Goal: Find specific page/section: Find specific page/section

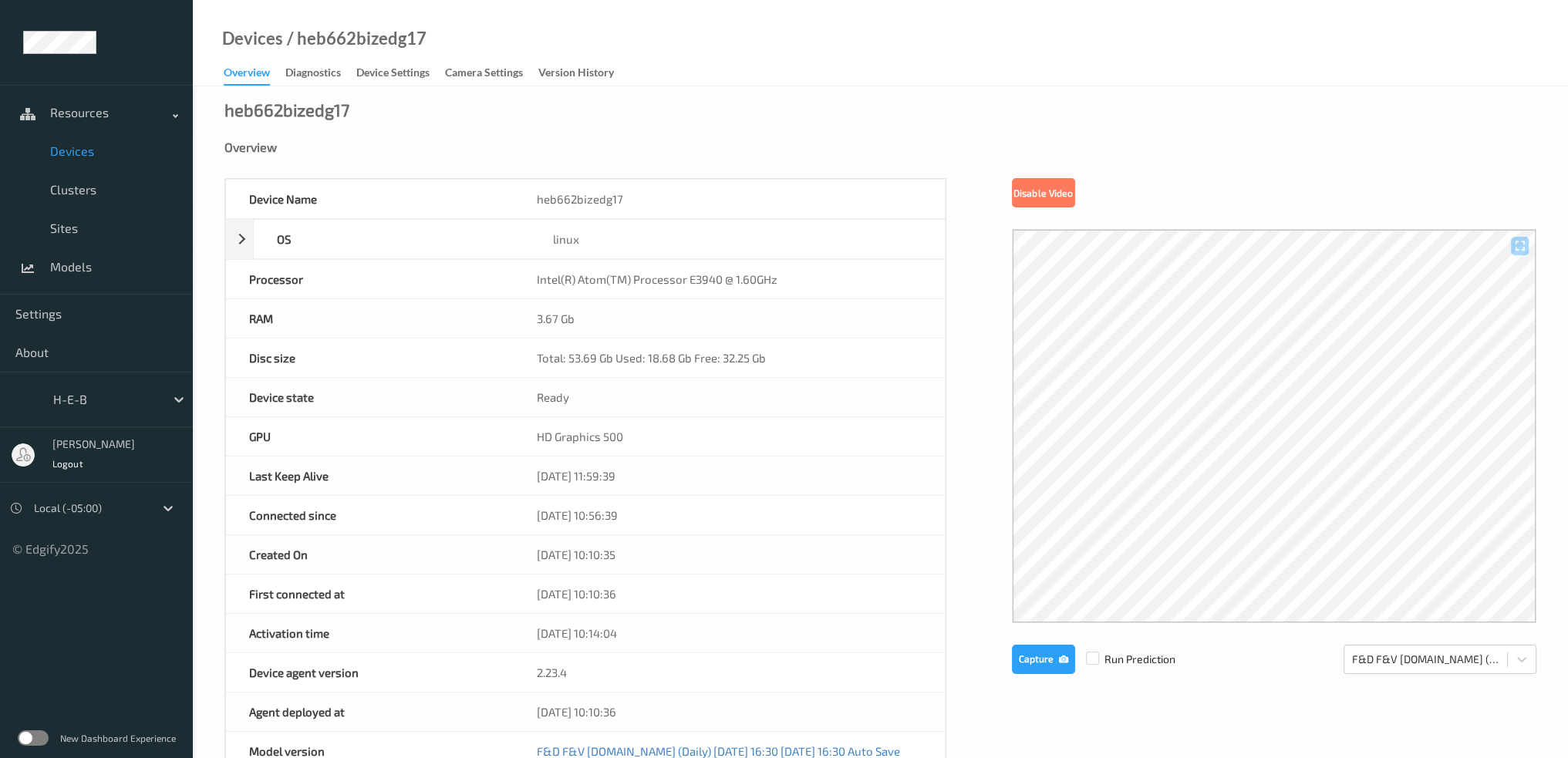
click at [83, 147] on span "Devices" at bounding box center [114, 151] width 127 height 15
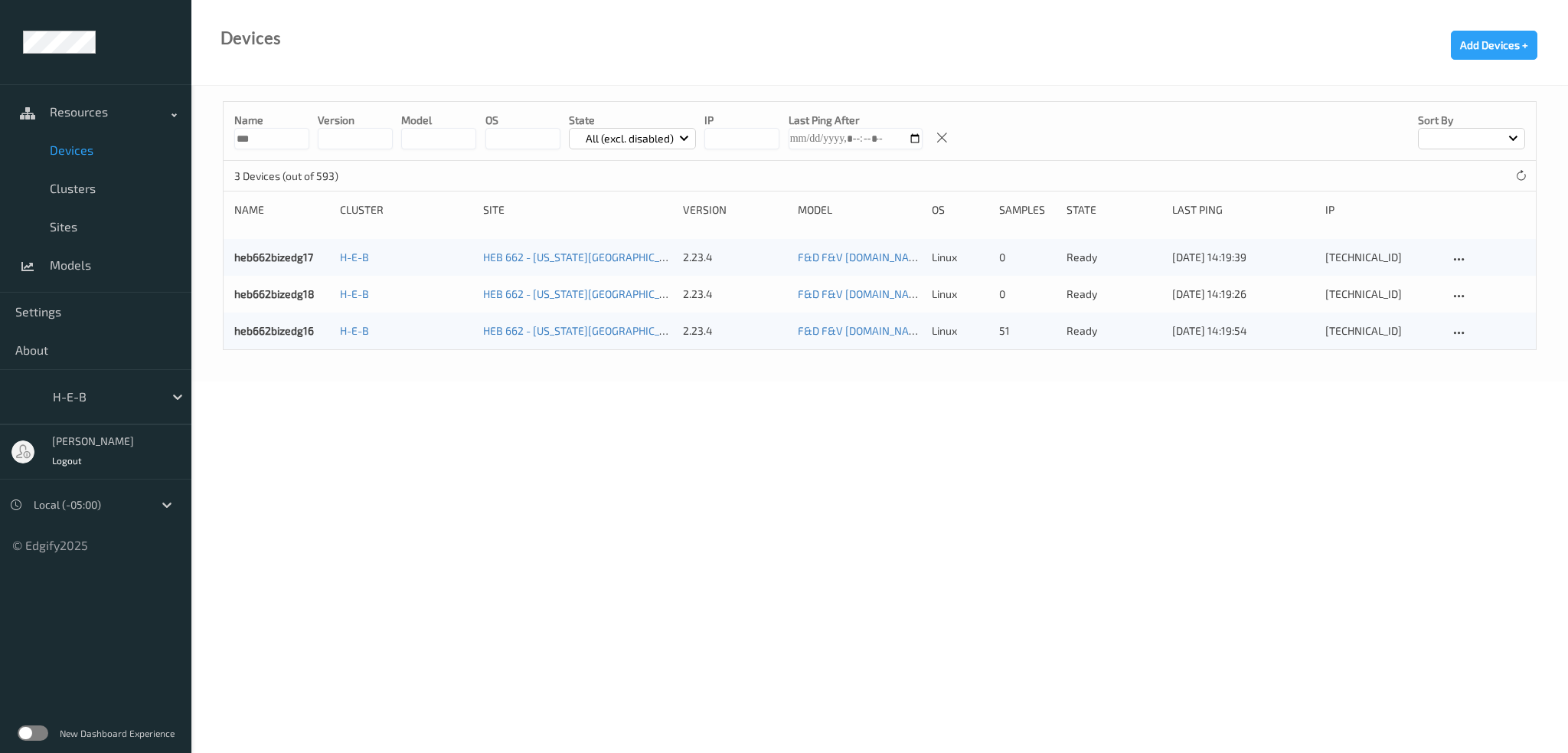
click at [1096, 48] on div "Devices Add Devices +" at bounding box center [879, 43] width 1377 height 86
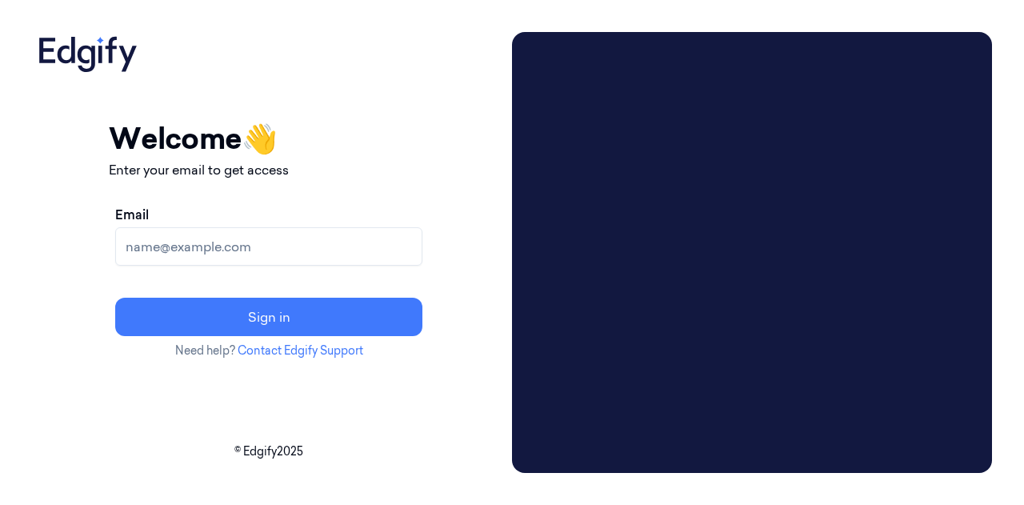
click at [336, 252] on input "Email" at bounding box center [268, 246] width 307 height 38
type input "[EMAIL_ADDRESS][PERSON_NAME][DOMAIN_NAME]"
click at [115, 298] on button "Sign in" at bounding box center [268, 317] width 307 height 38
click at [274, 235] on input "Email" at bounding box center [268, 246] width 307 height 38
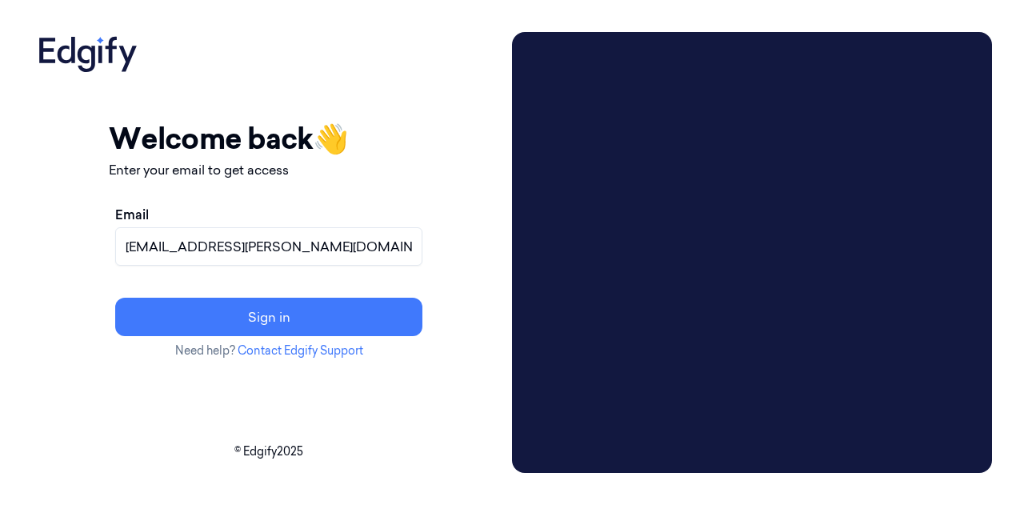
type input "brown.lamont@heb.com"
click at [115, 298] on button "Sign in" at bounding box center [268, 317] width 307 height 38
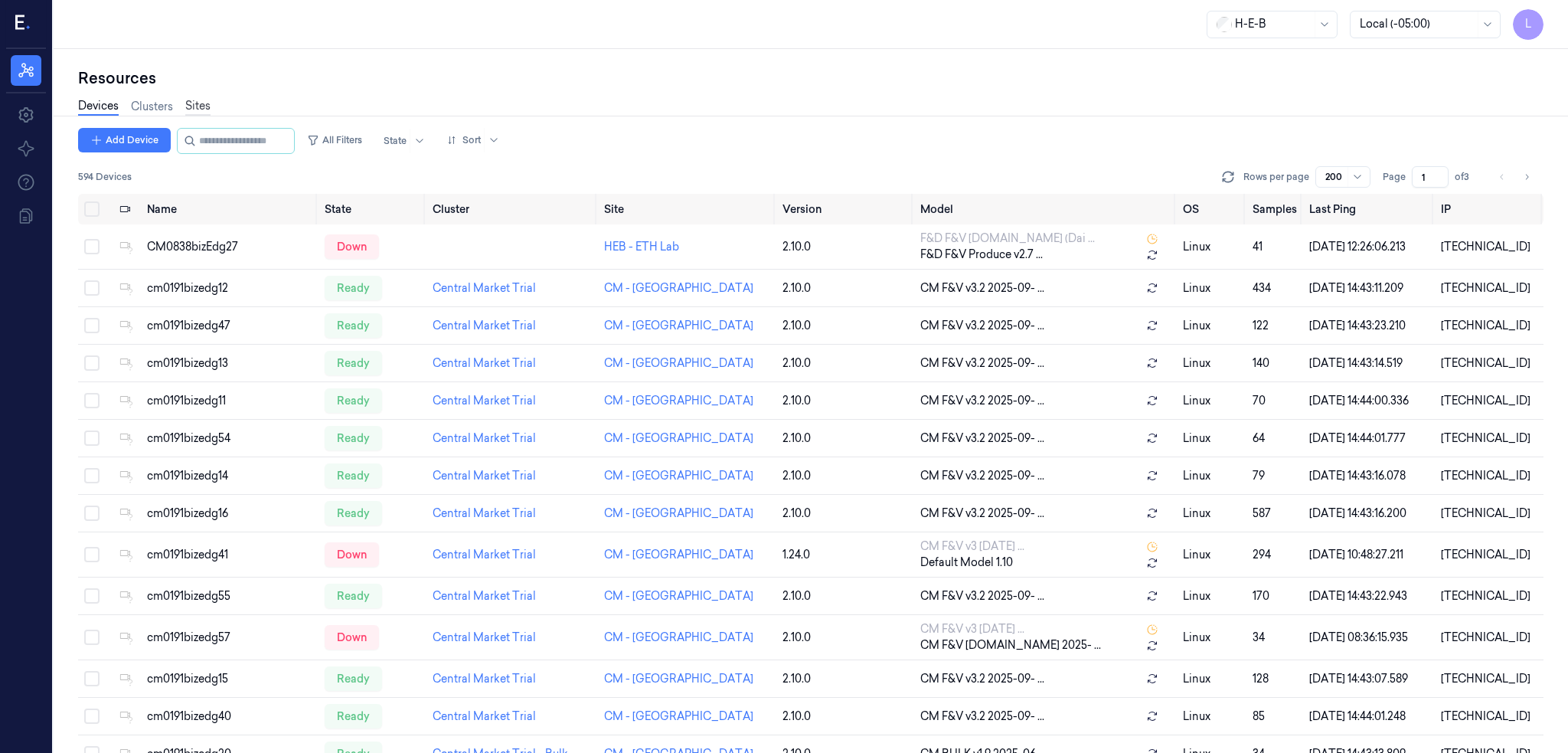
click at [193, 103] on link "Sites" at bounding box center [198, 106] width 25 height 17
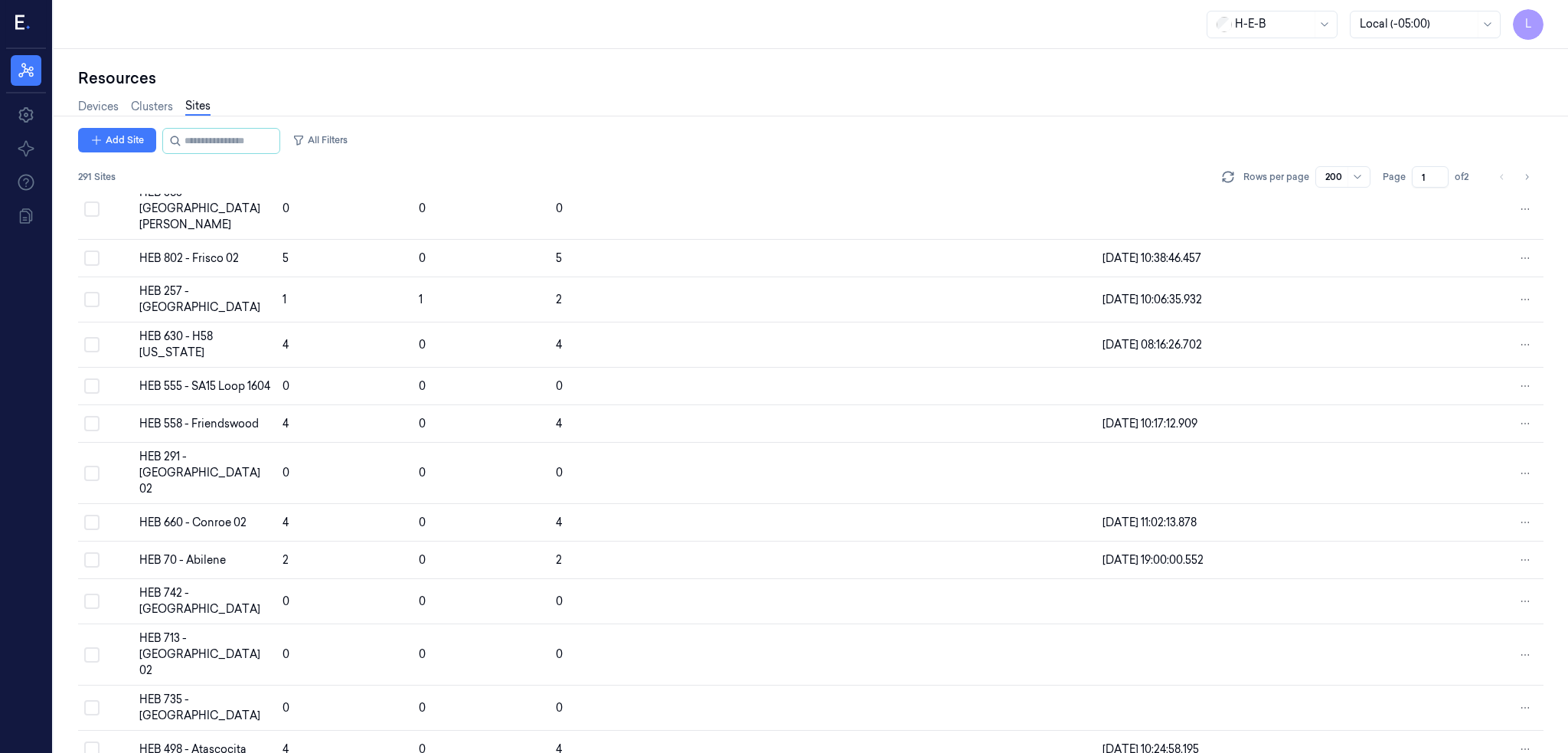
scroll to position [5054, 0]
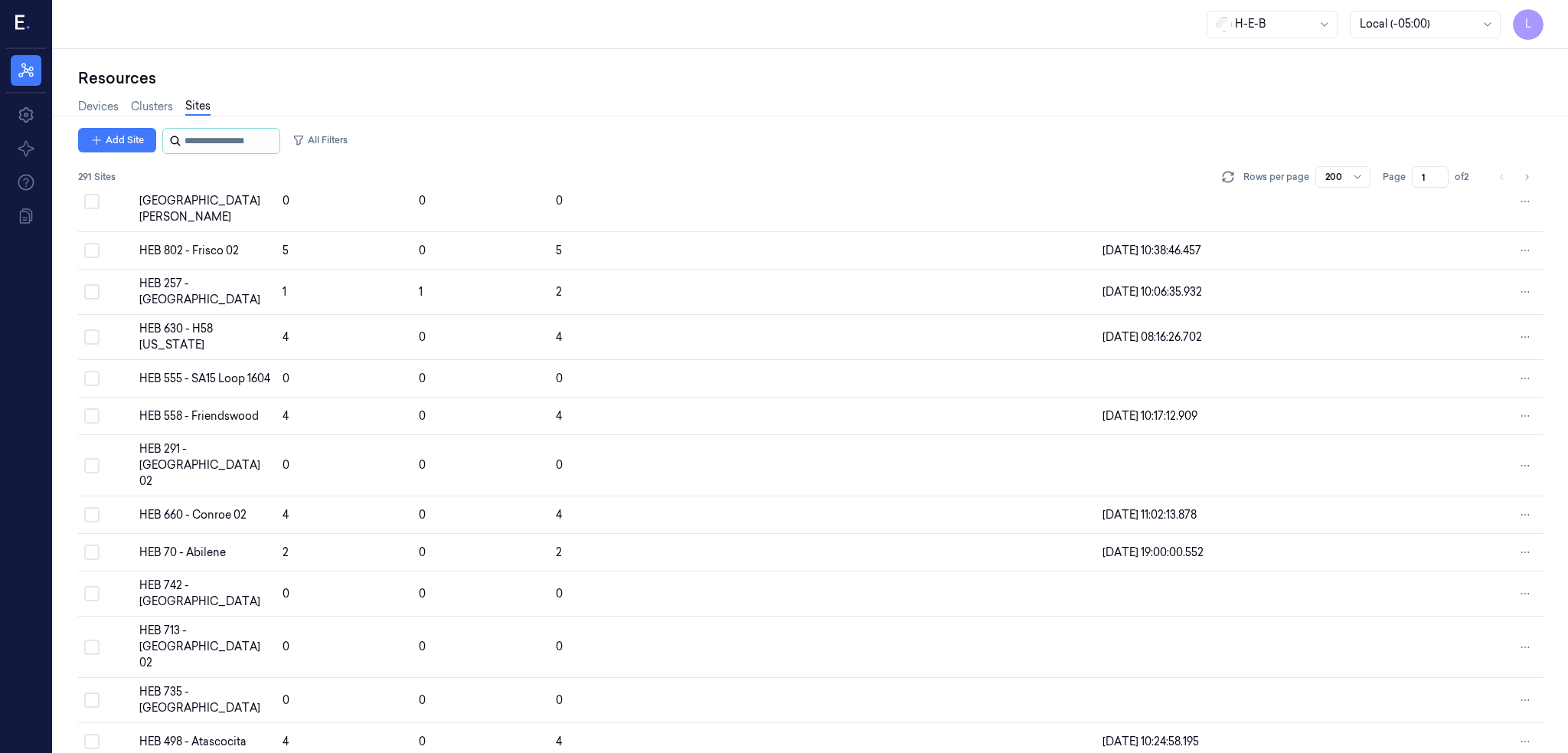
click at [232, 142] on input "string" at bounding box center [231, 141] width 92 height 25
type input "***"
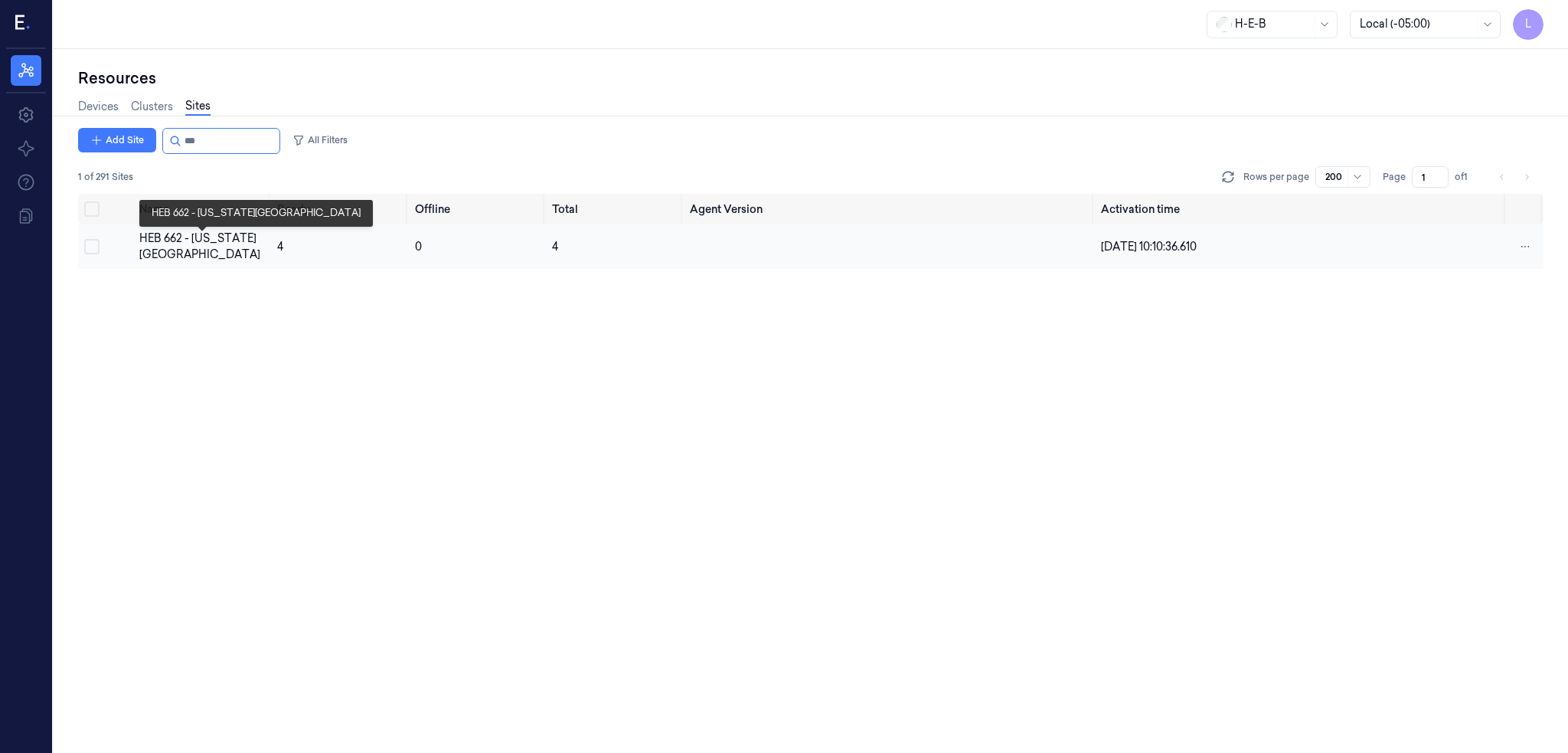
click at [196, 240] on div "HEB 662 - [US_STATE][GEOGRAPHIC_DATA]" at bounding box center [203, 247] width 126 height 33
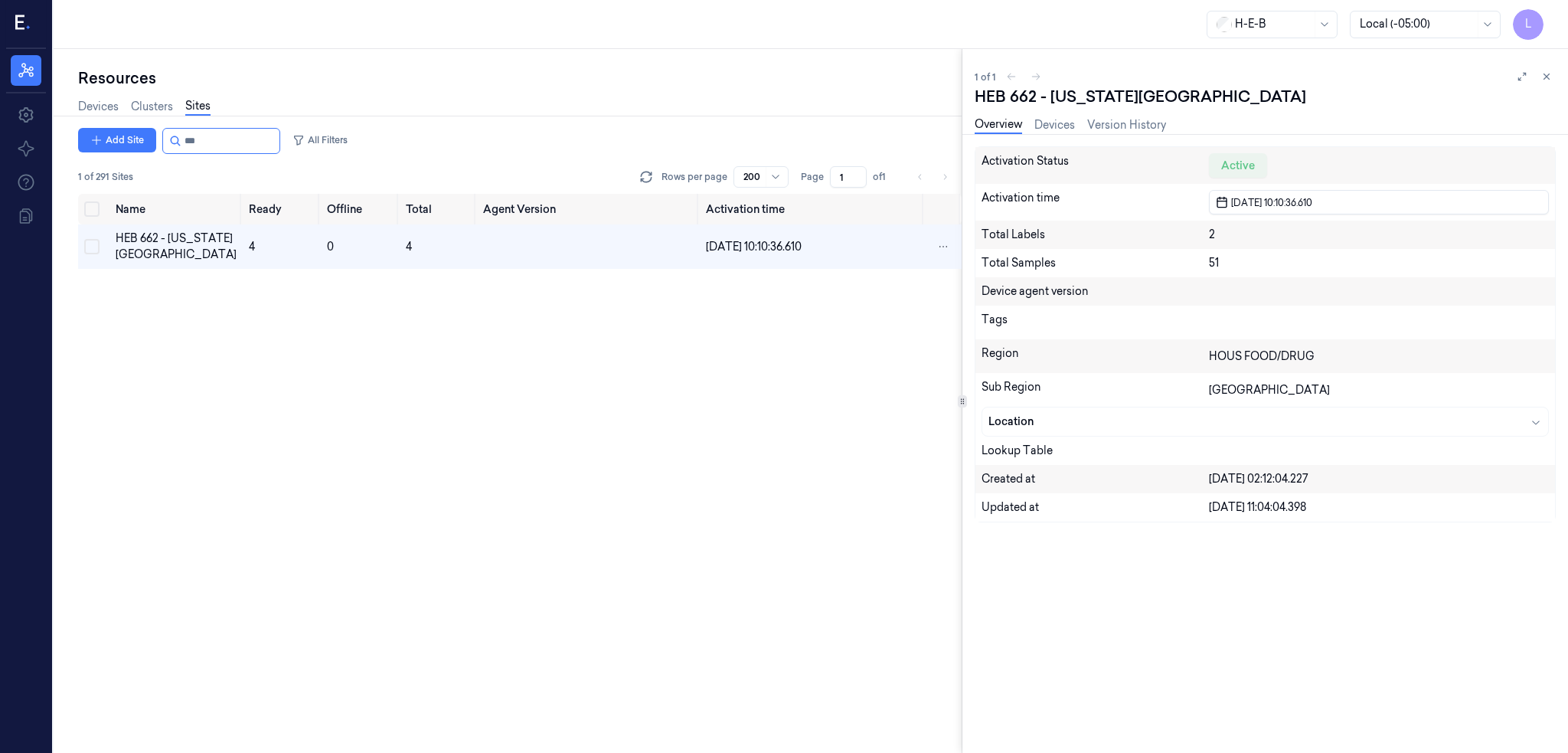
click at [360, 417] on div "Name Ready Offline Total Agent Version Activation time HEB 662 - [US_STATE] Cit…" at bounding box center [520, 473] width 884 height 560
click at [103, 103] on link "Devices" at bounding box center [99, 106] width 40 height 17
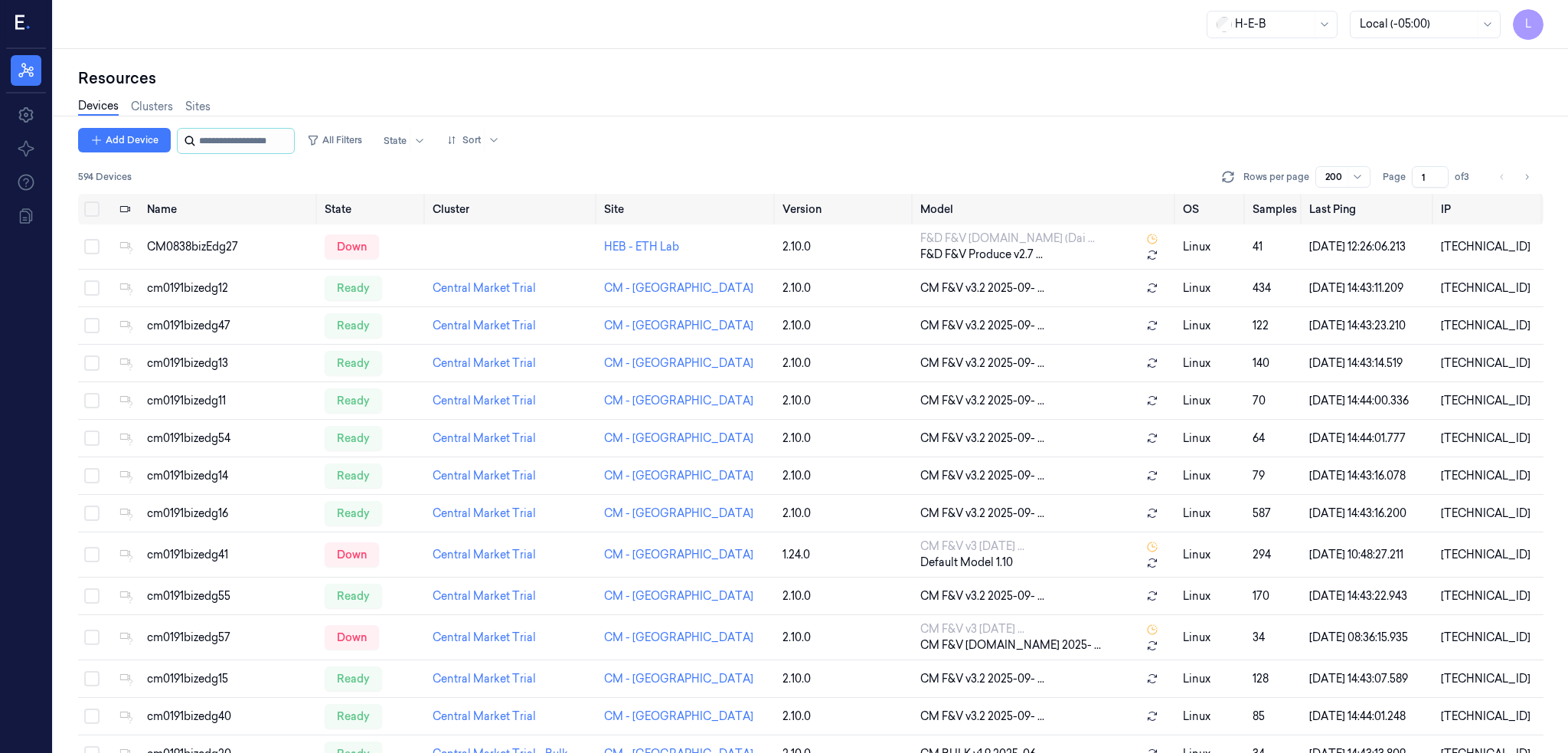
click at [225, 144] on input "string" at bounding box center [245, 141] width 92 height 25
click at [203, 100] on link "Sites" at bounding box center [198, 106] width 25 height 17
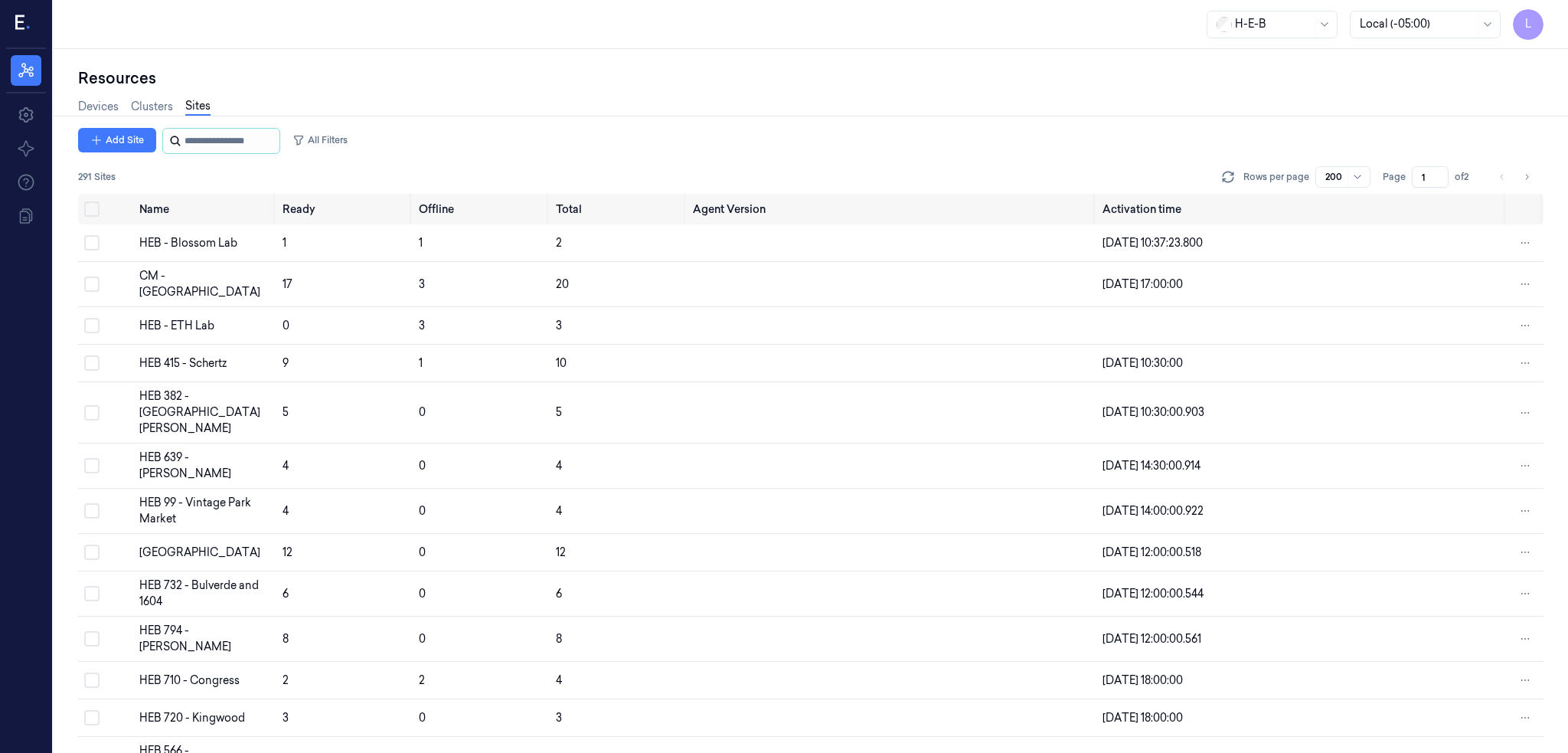
click at [199, 135] on input "string" at bounding box center [231, 141] width 92 height 25
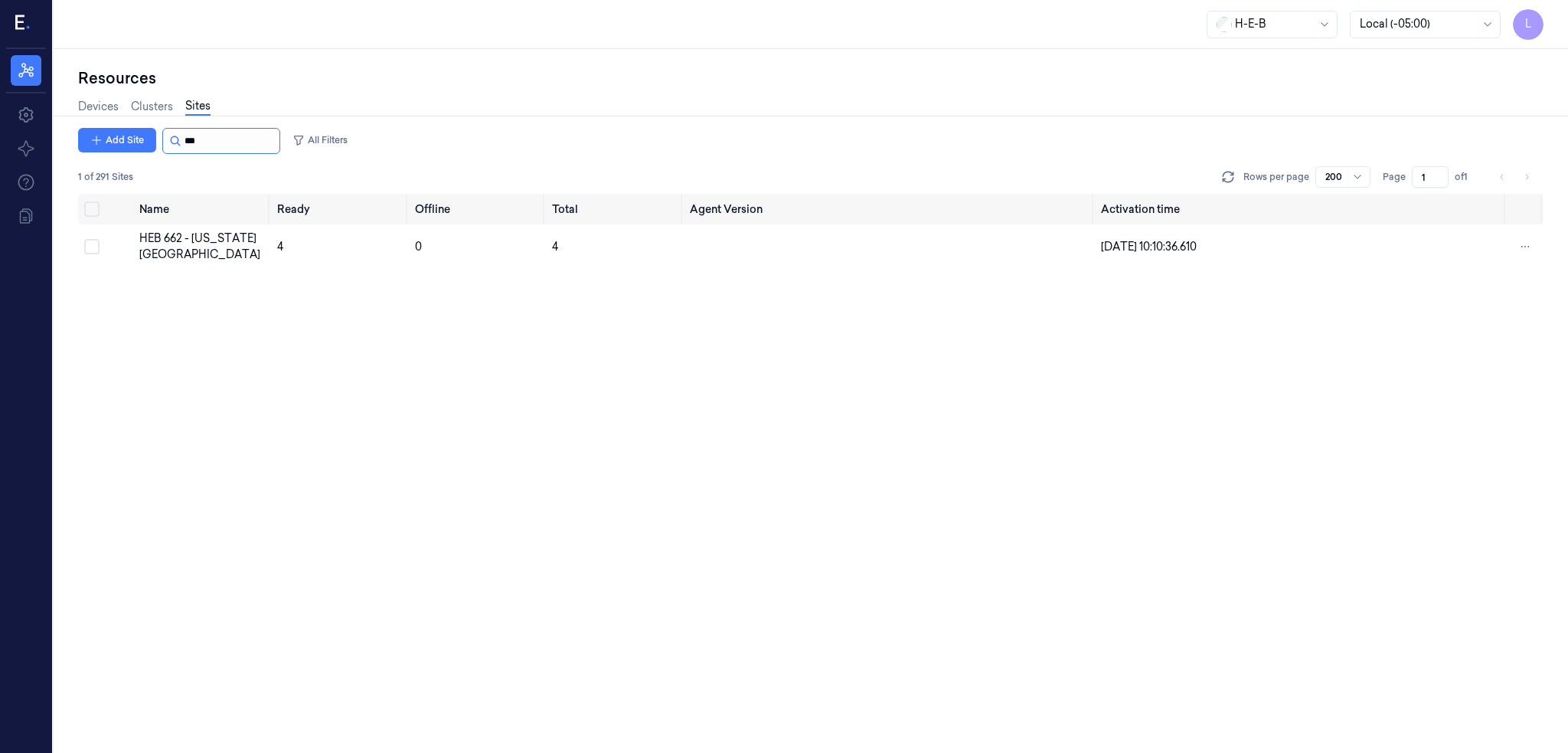
type input "***"
click at [202, 242] on div "HEB 662 - [US_STATE][GEOGRAPHIC_DATA]" at bounding box center [203, 247] width 126 height 33
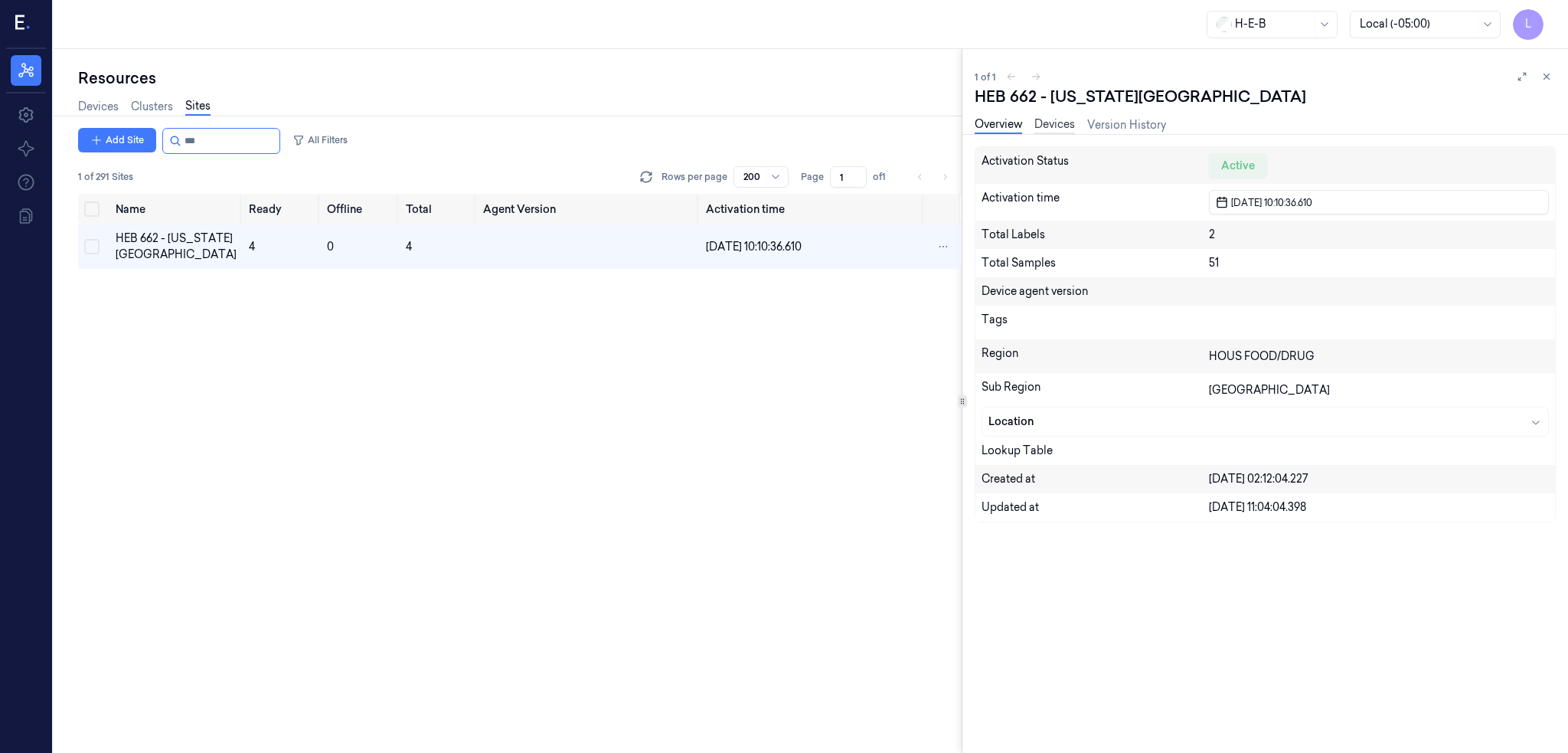
click at [980, 122] on link "Devices" at bounding box center [1054, 125] width 40 height 17
